Goal: Transaction & Acquisition: Purchase product/service

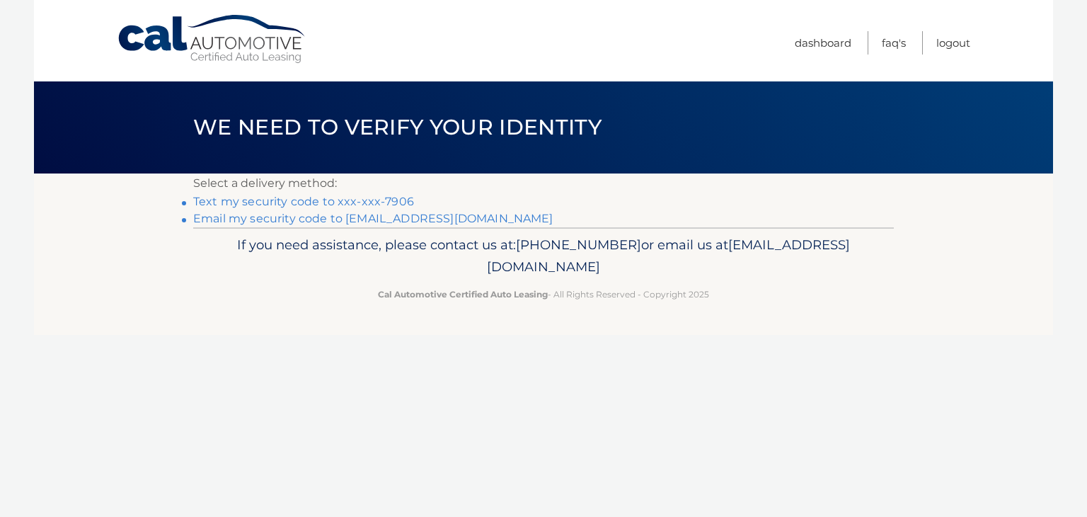
click at [385, 199] on link "Text my security code to xxx-xxx-7906" at bounding box center [303, 201] width 221 height 13
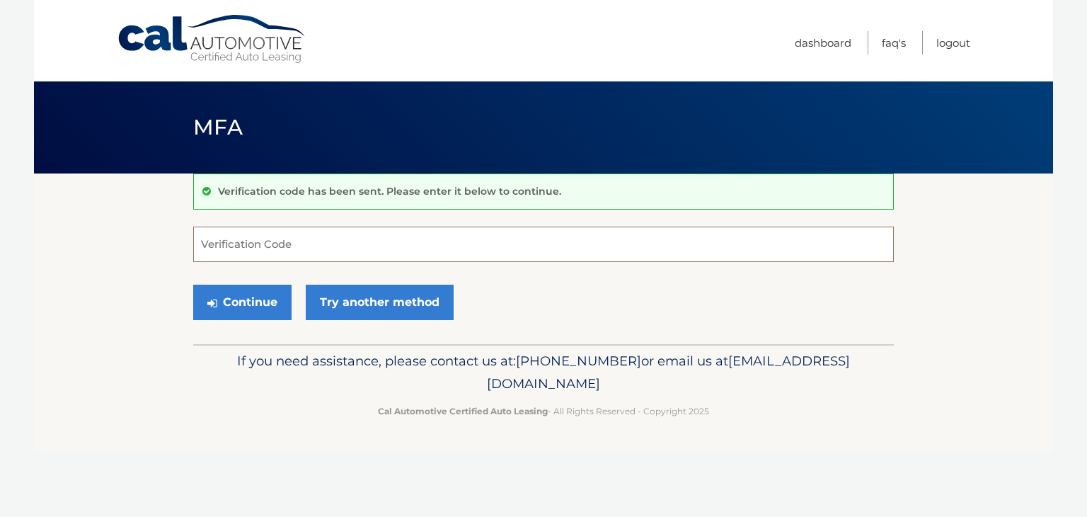
click at [300, 233] on input "Verification Code" at bounding box center [543, 243] width 701 height 35
type input "908850"
click at [287, 301] on button "Continue" at bounding box center [242, 301] width 98 height 35
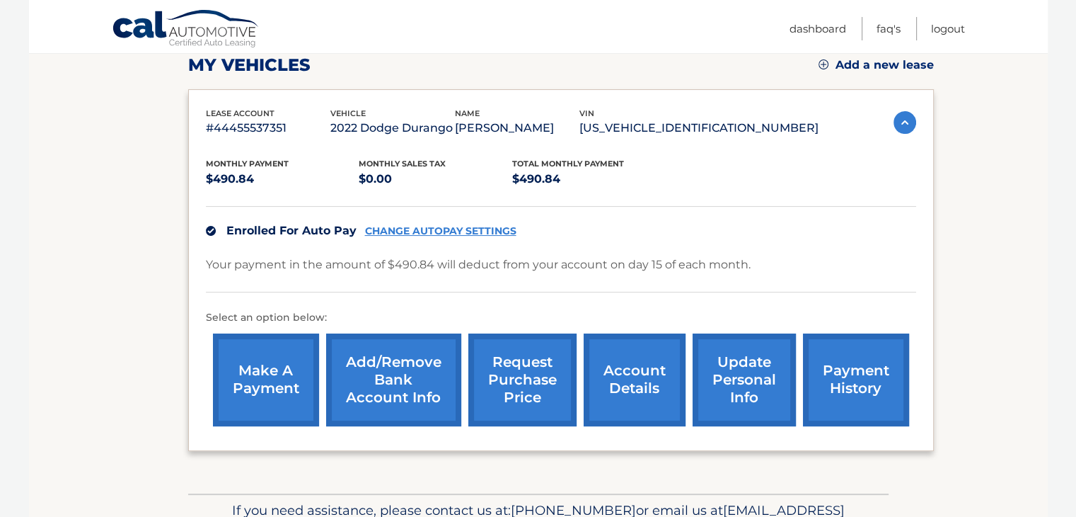
scroll to position [286, 0]
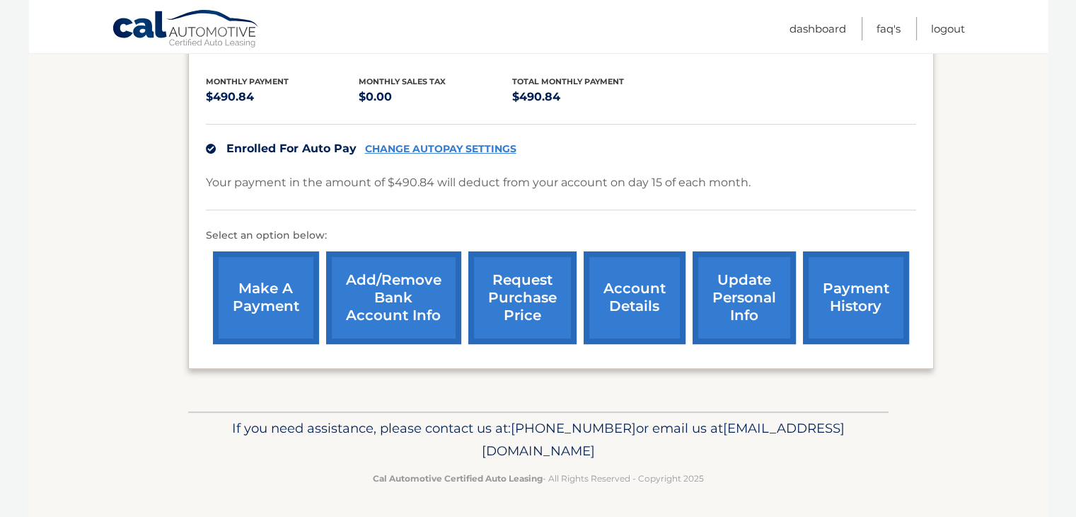
click at [613, 300] on link "account details" at bounding box center [635, 297] width 102 height 93
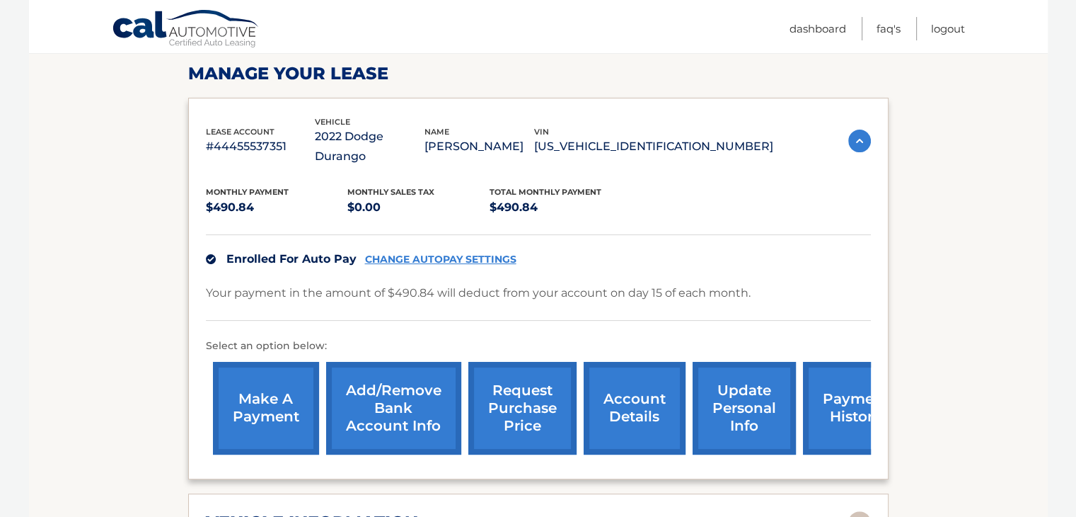
scroll to position [283, 0]
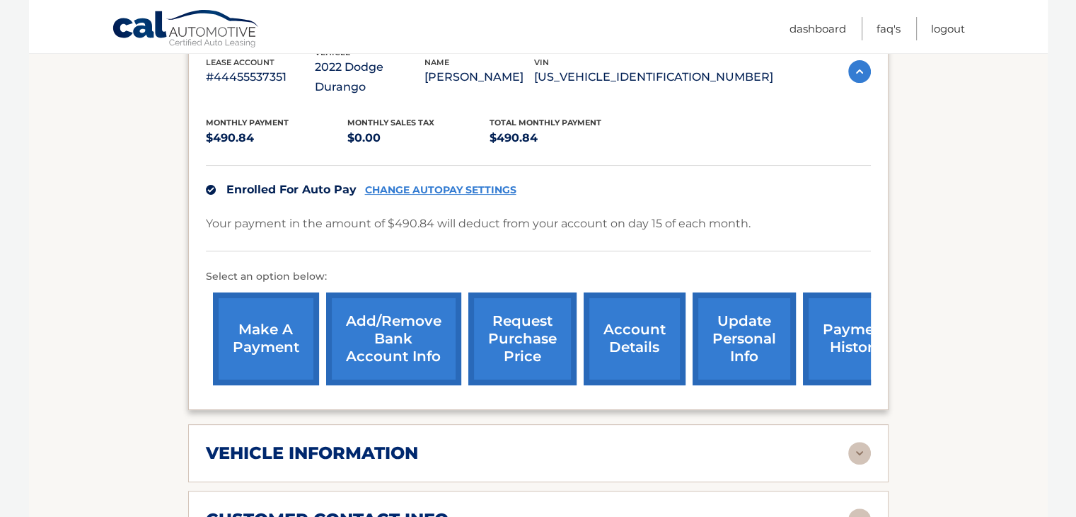
click at [829, 326] on link "payment history" at bounding box center [856, 338] width 106 height 93
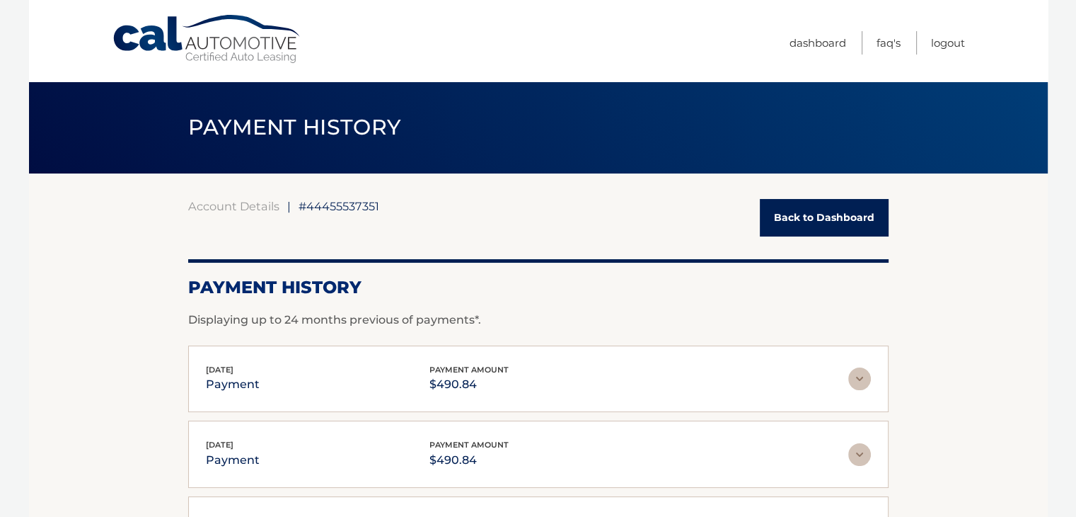
click at [802, 223] on link "Back to Dashboard" at bounding box center [824, 218] width 129 height 38
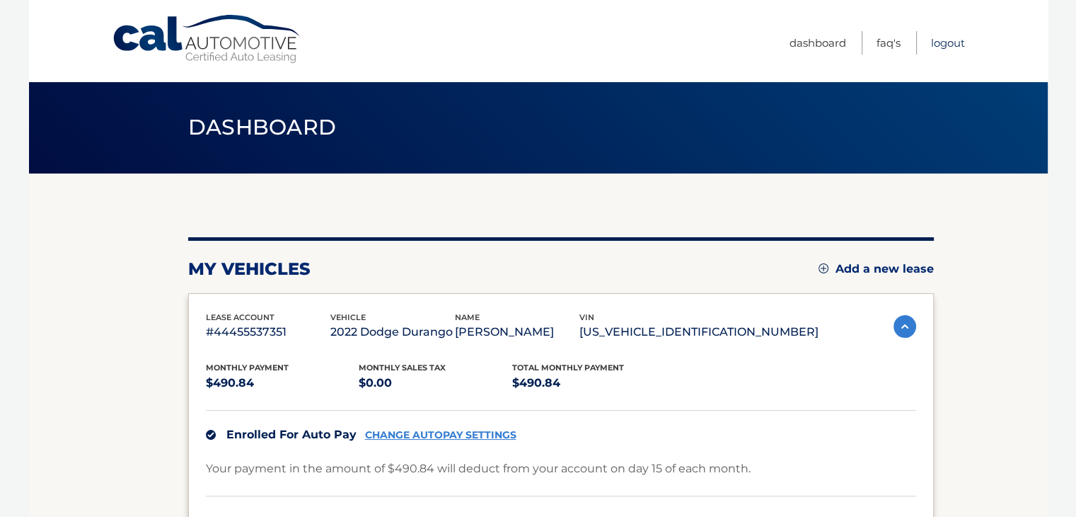
click at [940, 43] on link "Logout" at bounding box center [948, 42] width 34 height 23
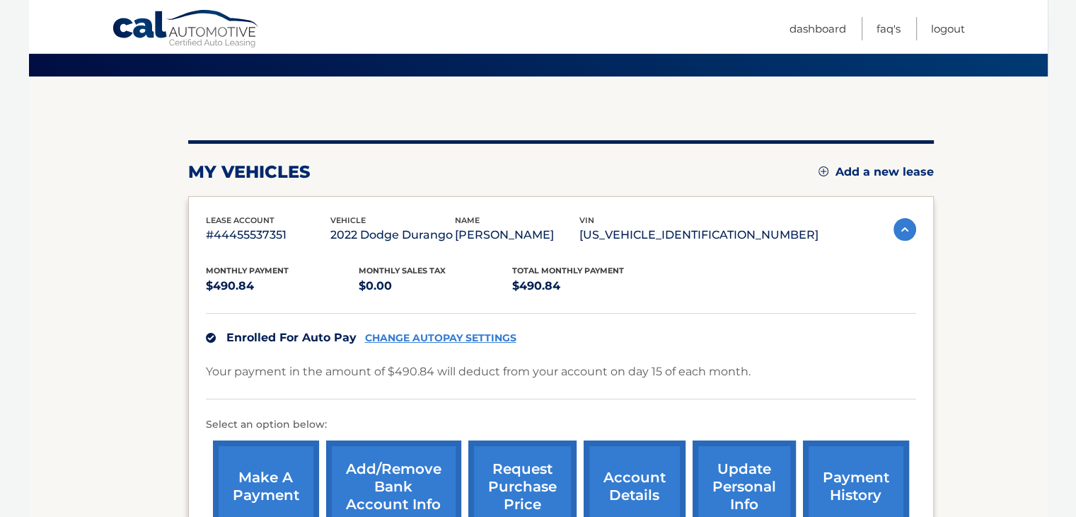
scroll to position [212, 0]
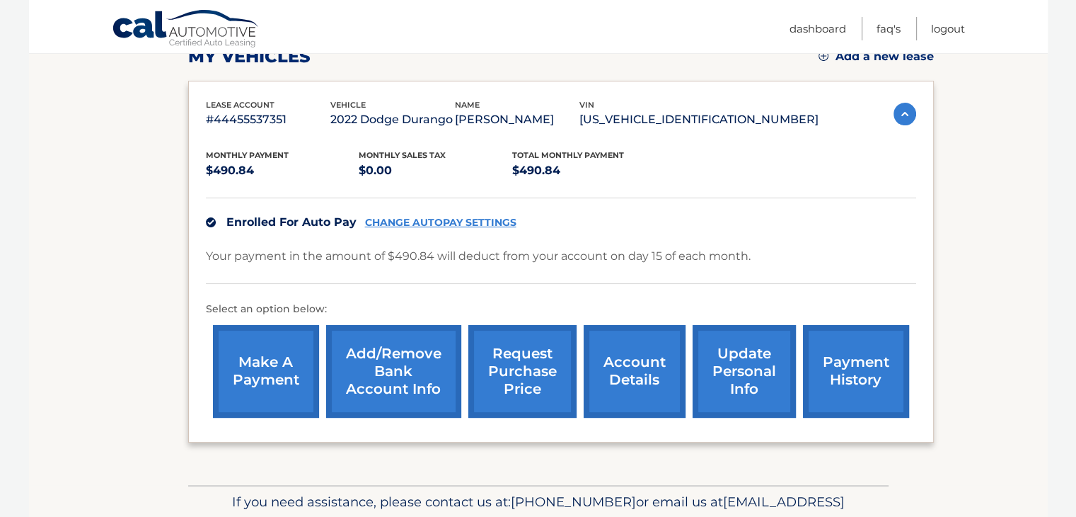
click at [269, 369] on link "make a payment" at bounding box center [266, 371] width 106 height 93
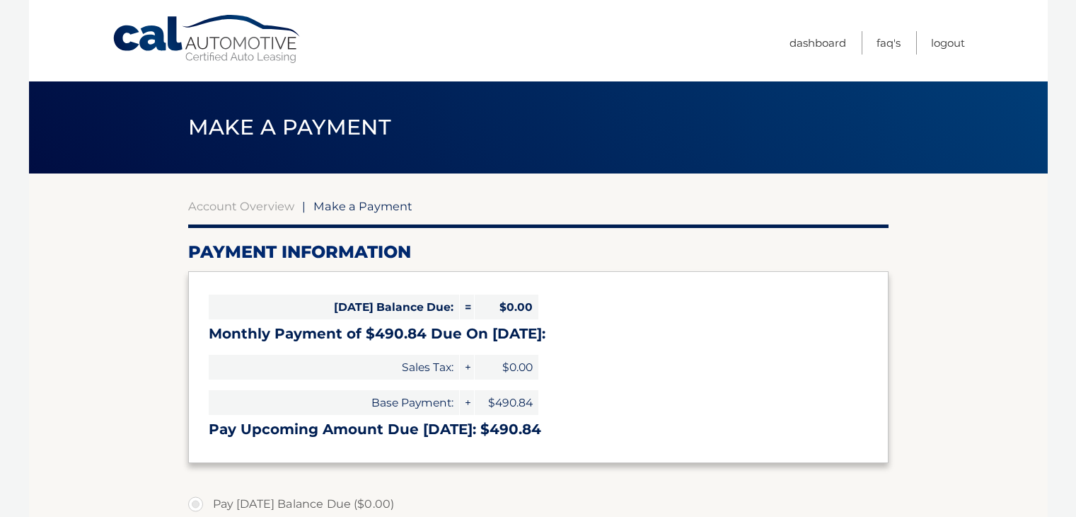
select select "ODU2YmYxNWYtNWQyOS00OGY2LTk5ZTEtZjhjZGI0ZTc5NTZi"
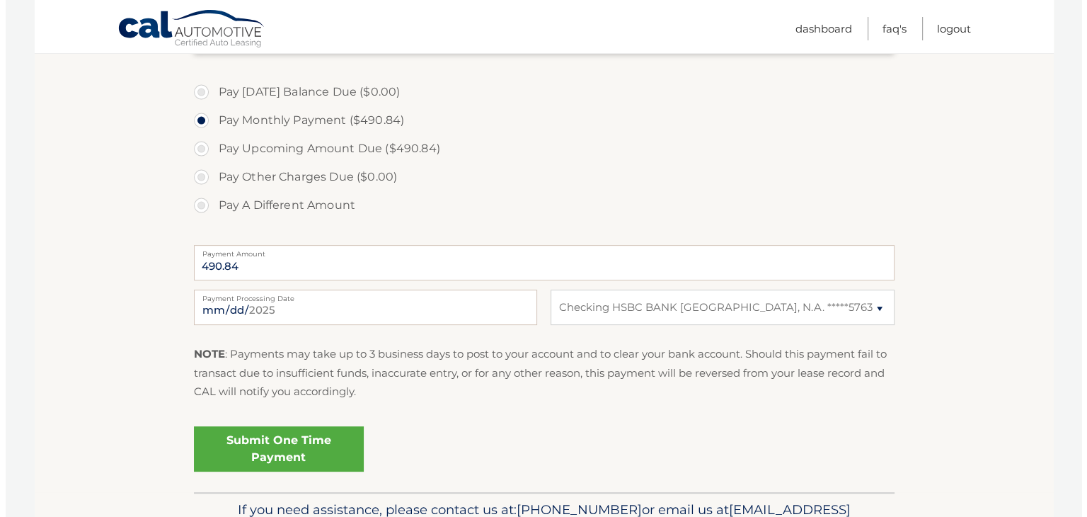
scroll to position [494, 0]
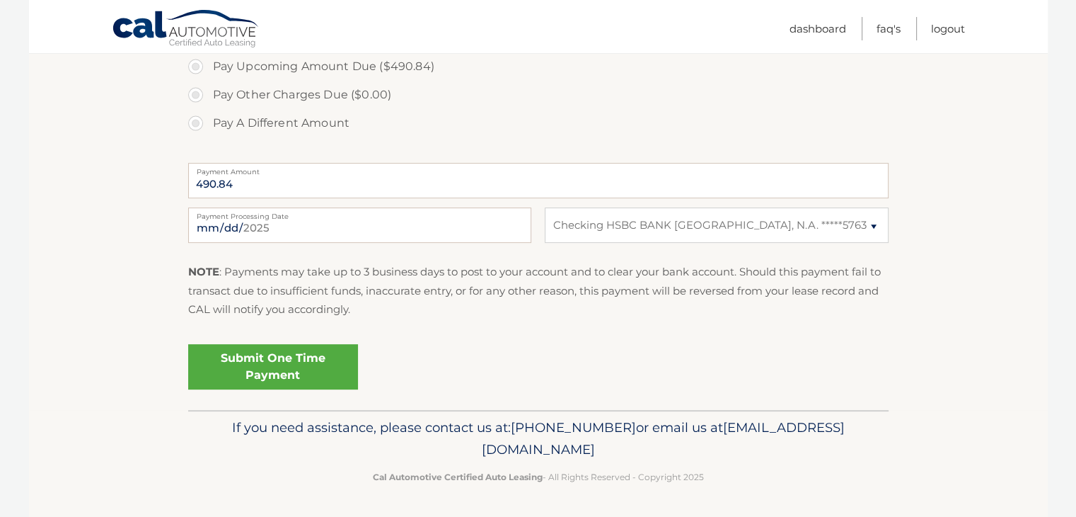
click at [286, 369] on link "Submit One Time Payment" at bounding box center [273, 366] width 170 height 45
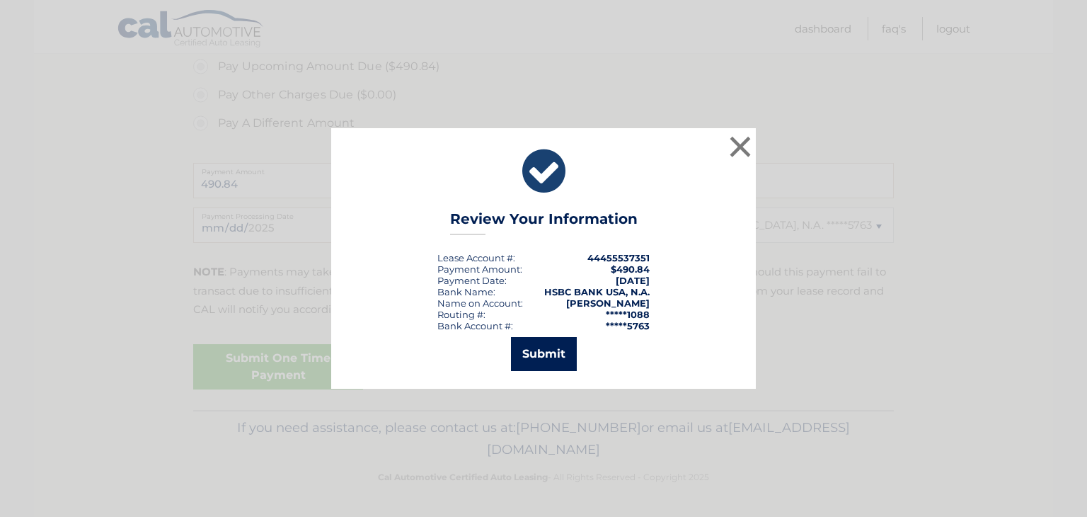
click at [539, 356] on button "Submit" at bounding box center [544, 354] width 66 height 34
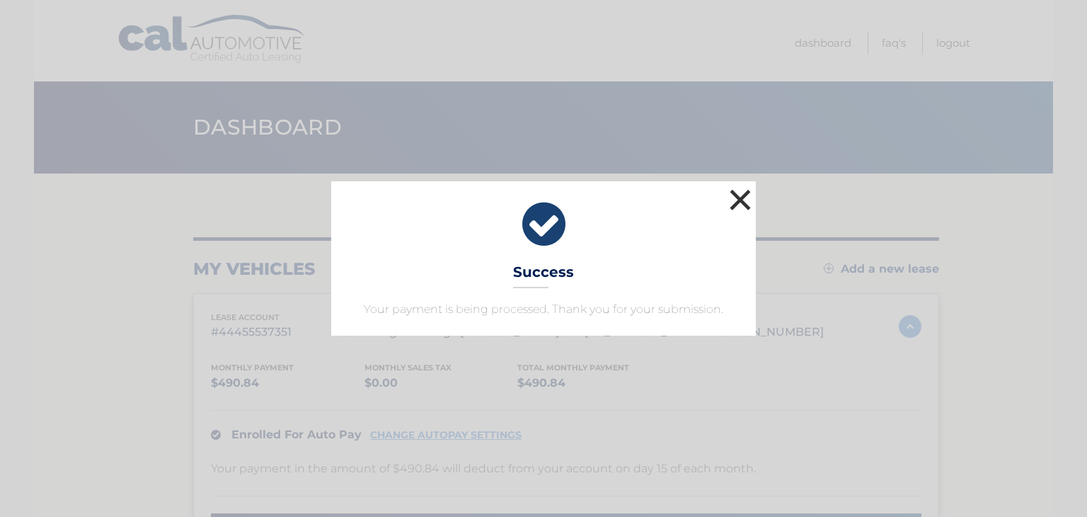
click at [735, 199] on button "×" at bounding box center [740, 199] width 28 height 28
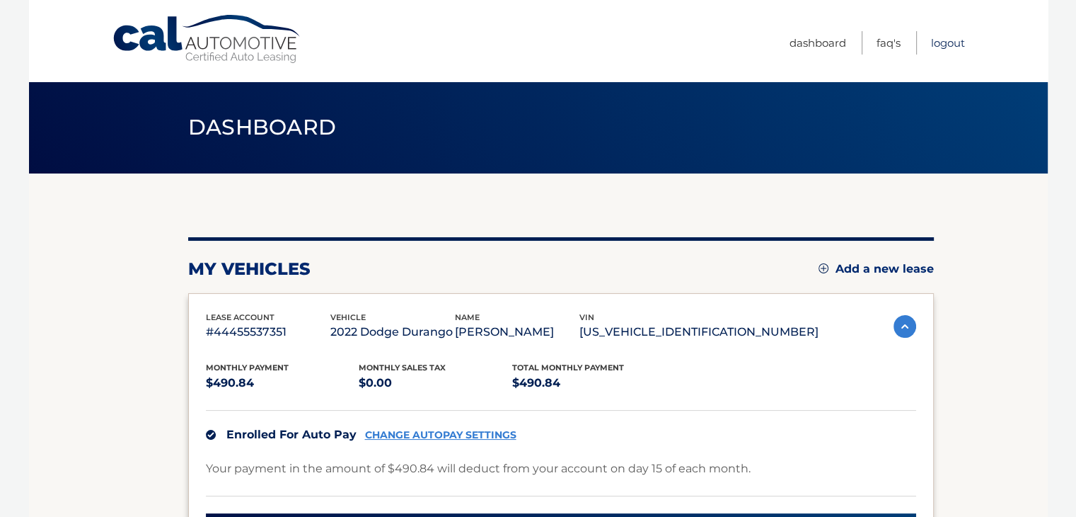
click at [946, 43] on link "Logout" at bounding box center [948, 42] width 34 height 23
